Goal: Find specific page/section: Find specific page/section

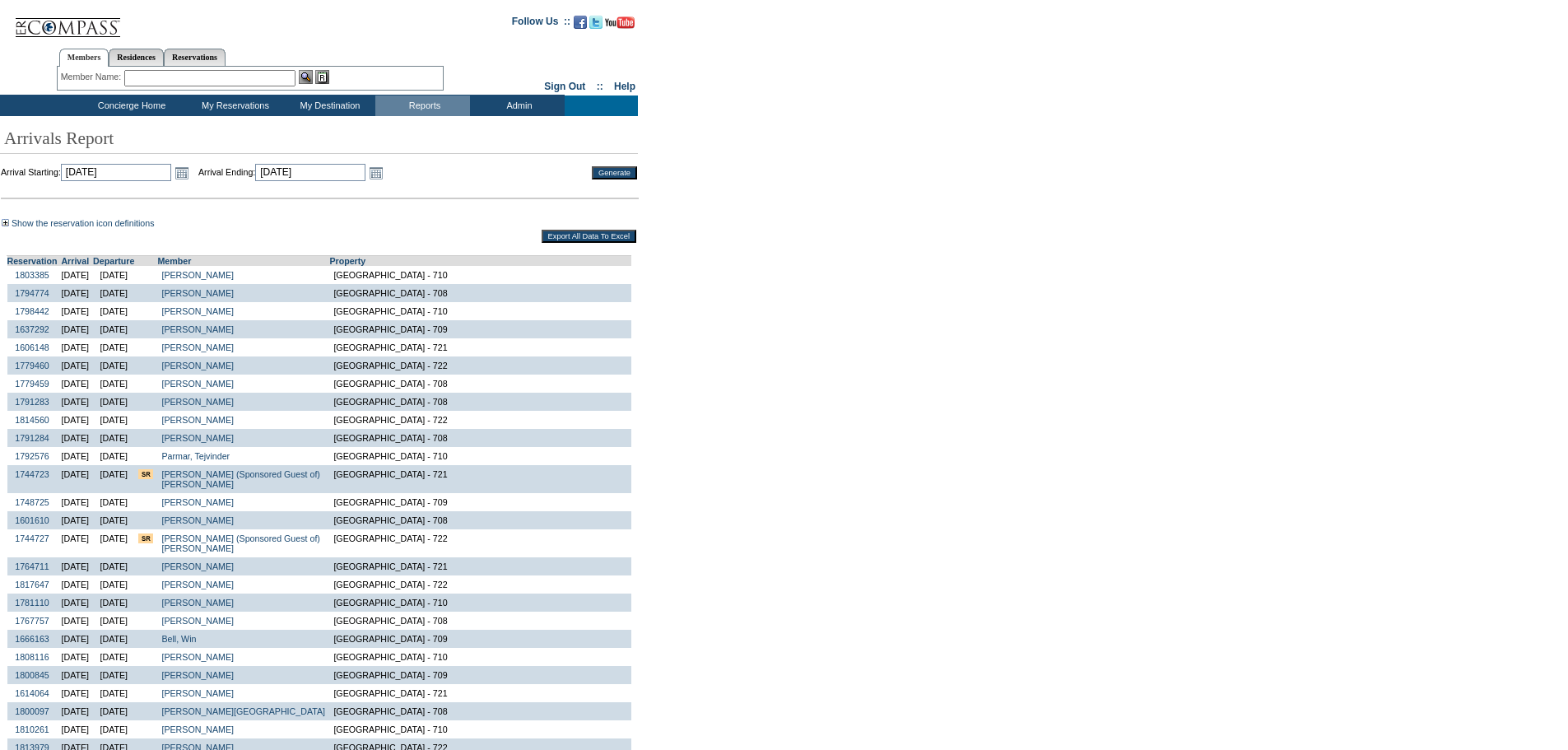
scroll to position [580, 0]
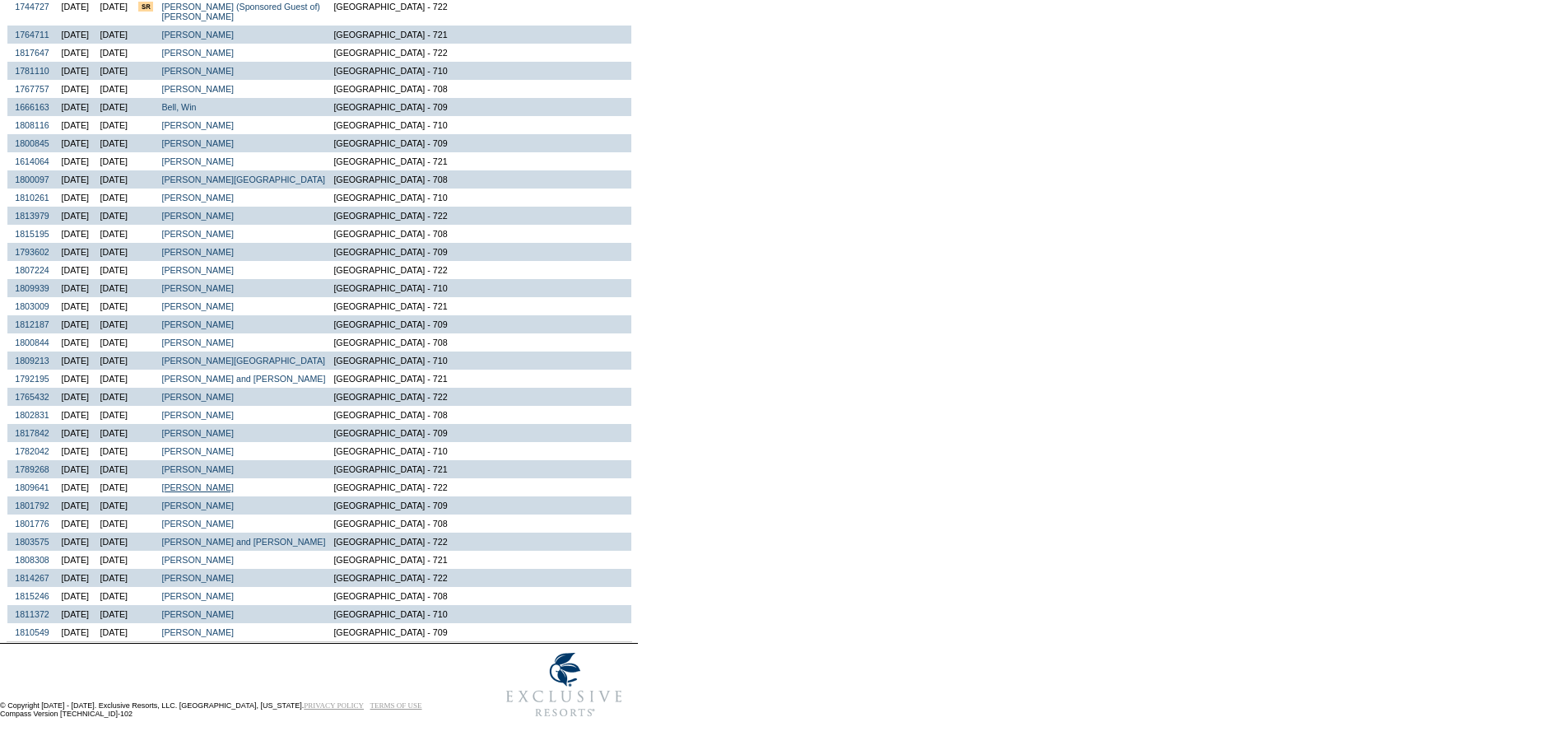
click at [234, 482] on link "[PERSON_NAME]" at bounding box center [198, 487] width 73 height 10
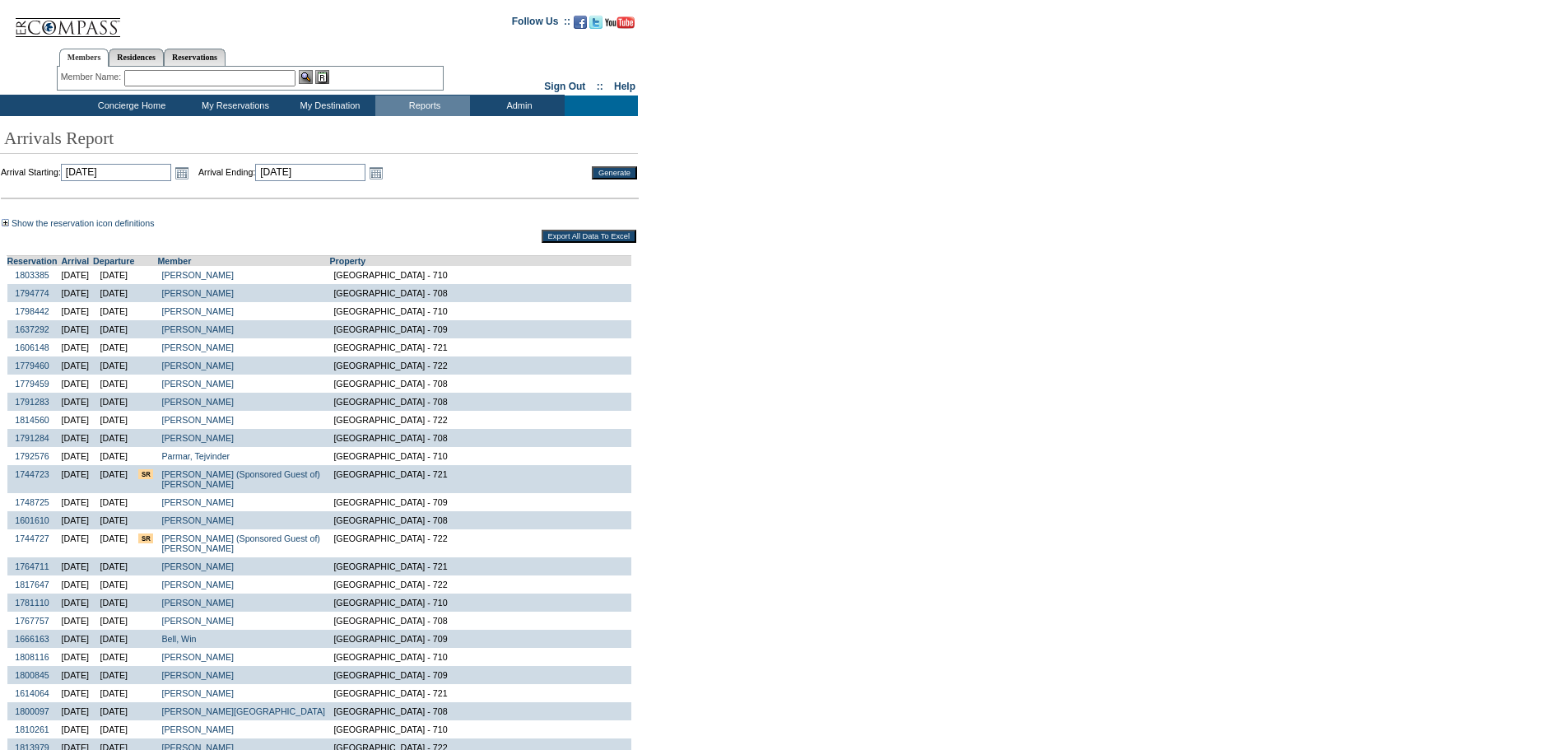
scroll to position [580, 0]
